Goal: Communication & Community: Answer question/provide support

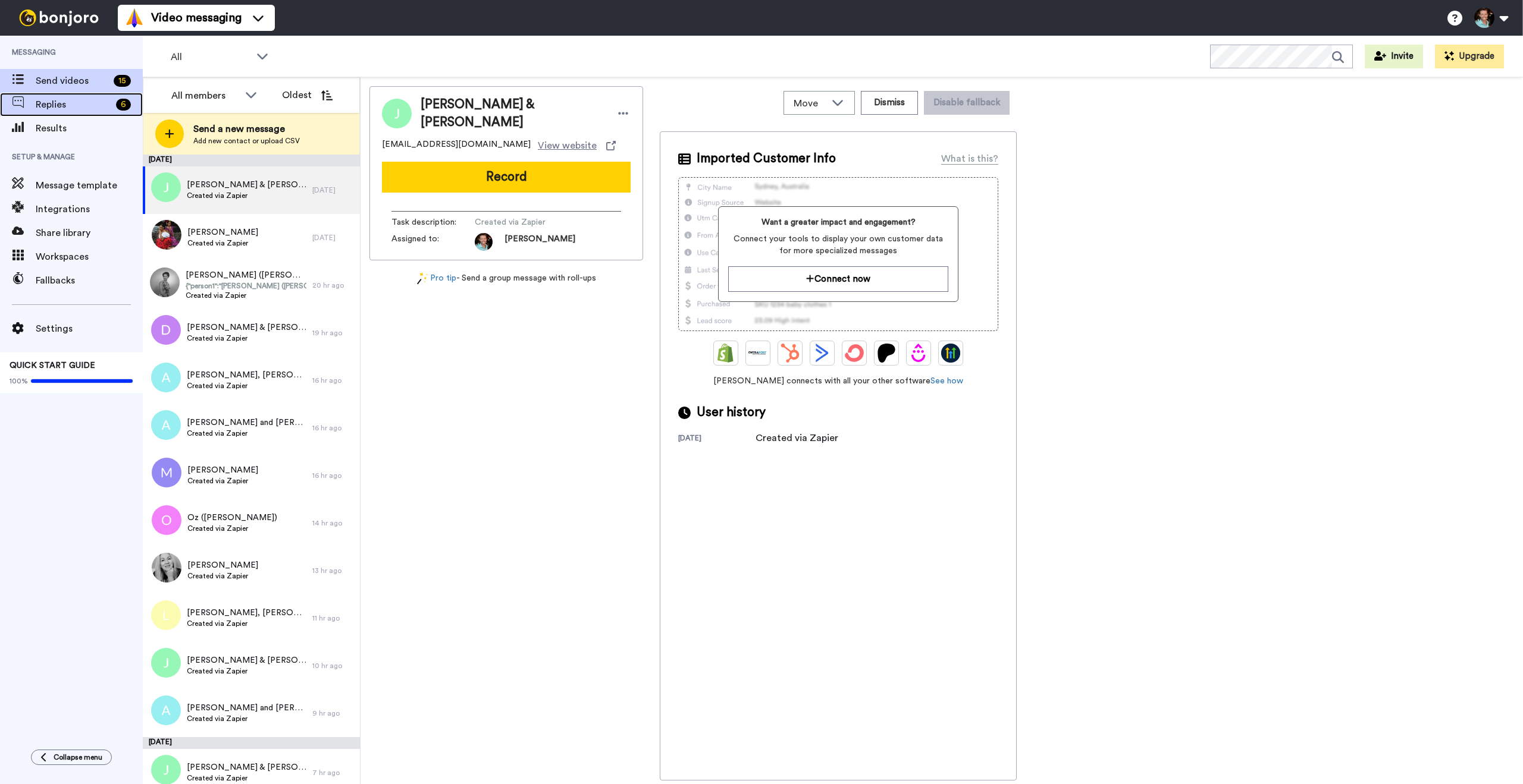
click at [93, 108] on span "Replies" at bounding box center [73, 104] width 75 height 14
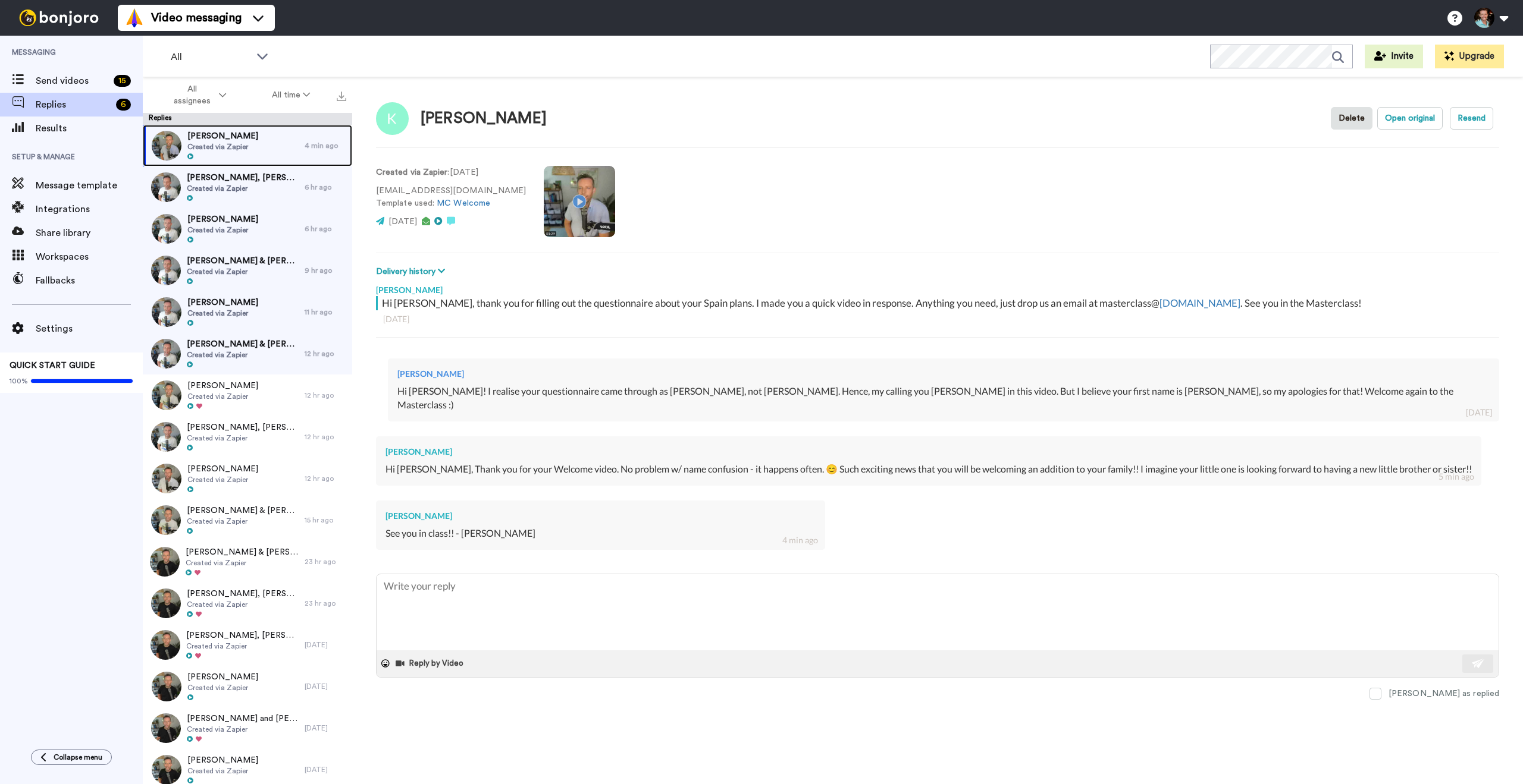
click at [266, 154] on div "[PERSON_NAME] Created via Zapier" at bounding box center [223, 145] width 162 height 41
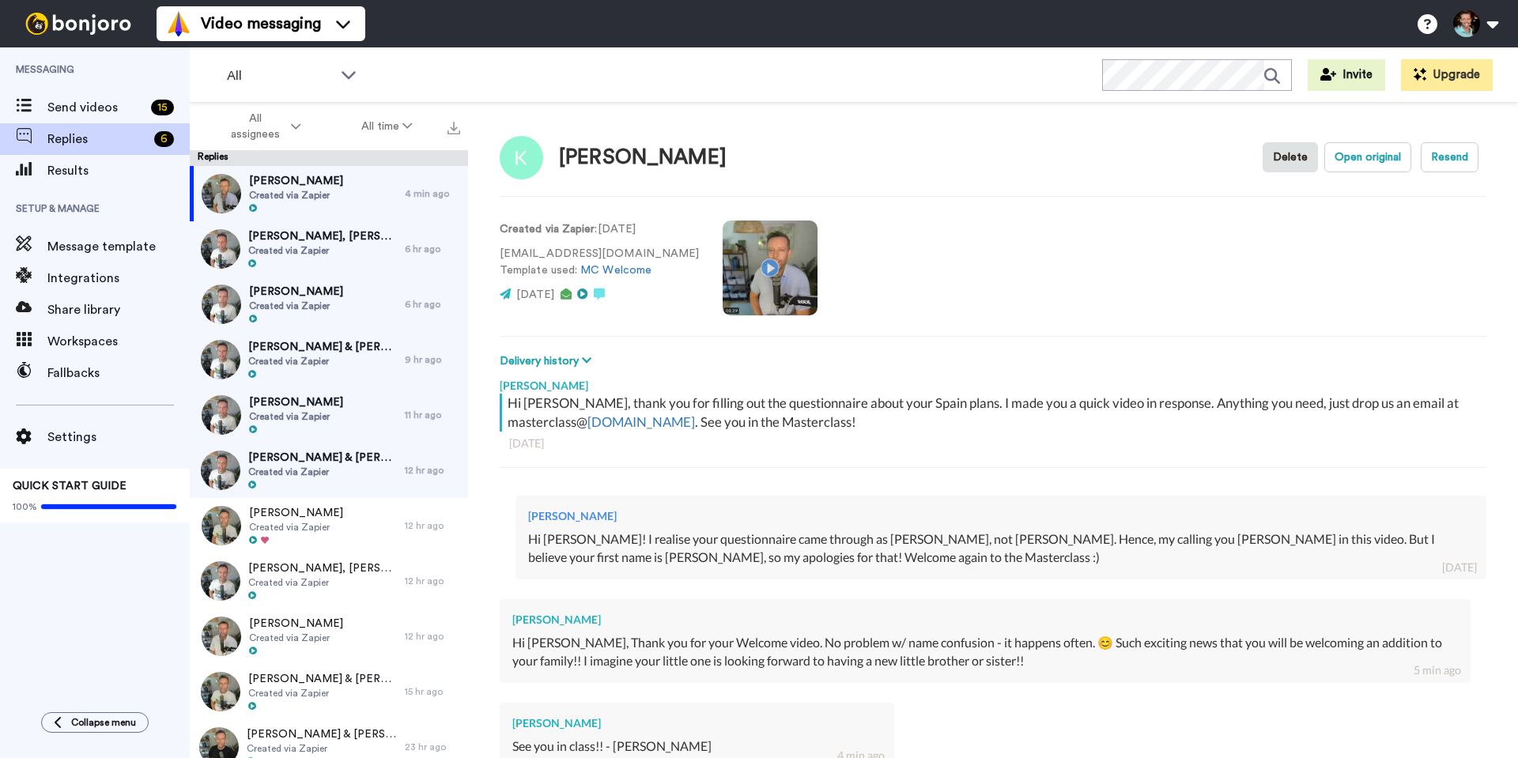
type textarea "x"
